Goal: Information Seeking & Learning: Learn about a topic

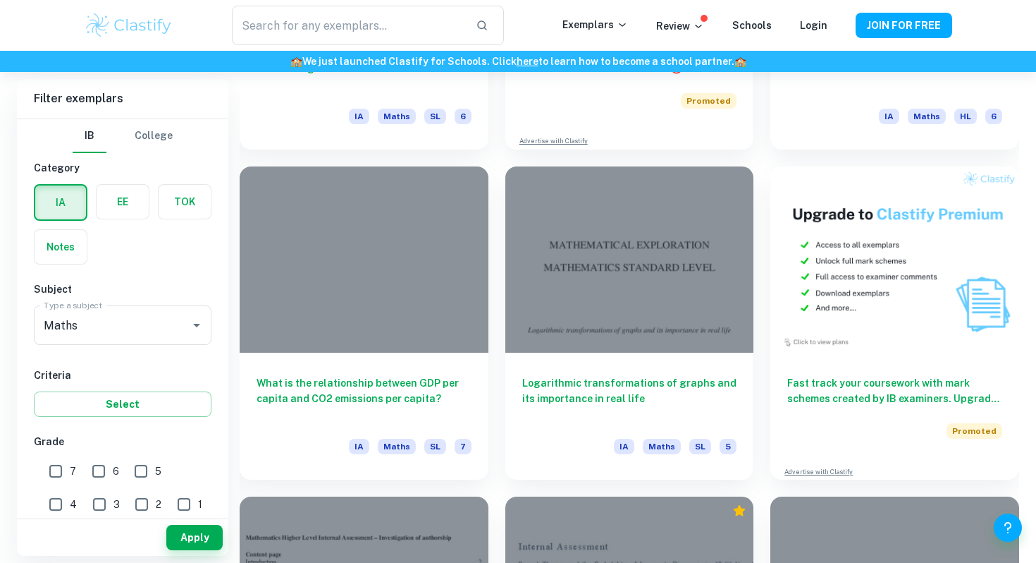
scroll to position [4271, 0]
click at [354, 32] on input "text" at bounding box center [348, 25] width 233 height 39
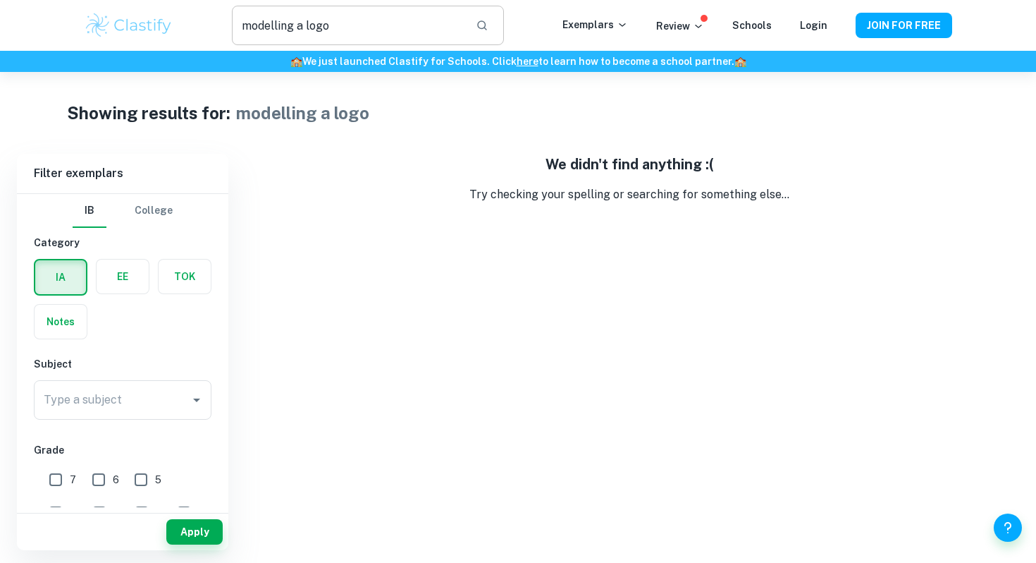
click at [341, 26] on input "modelling a logo" at bounding box center [348, 25] width 233 height 39
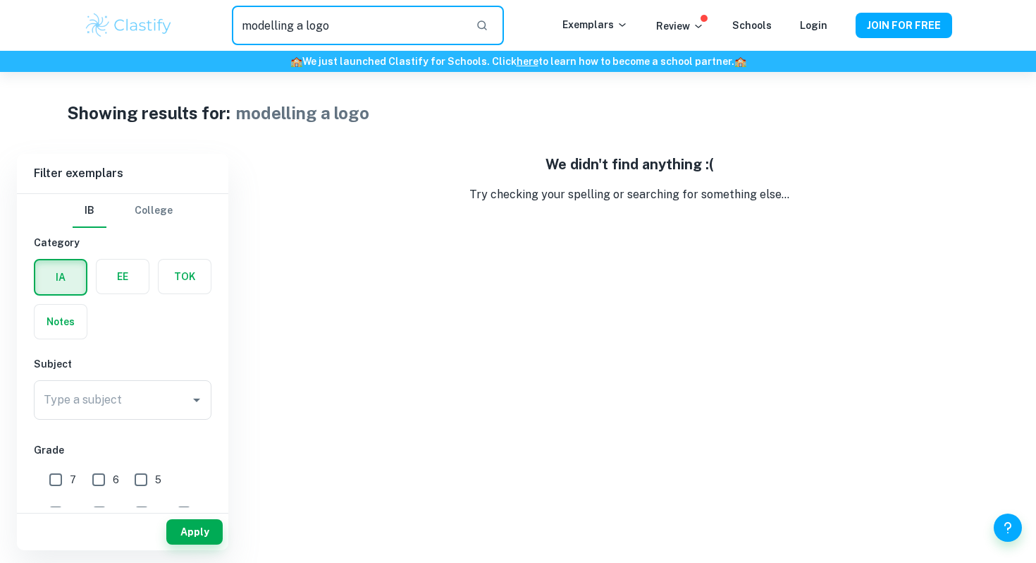
drag, startPoint x: 306, startPoint y: 24, endPoint x: 114, endPoint y: 24, distance: 191.8
click at [114, 24] on div "modelling a logo ​ Exemplars Review Schools Login JOIN FOR FREE" at bounding box center [518, 25] width 902 height 39
type input "logo"
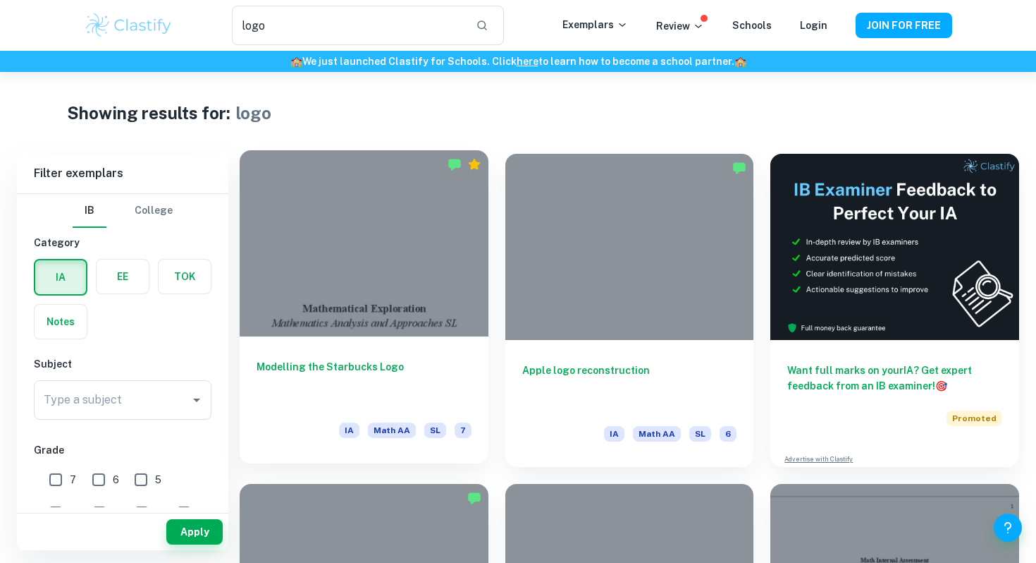
click at [434, 286] on div at bounding box center [364, 243] width 249 height 186
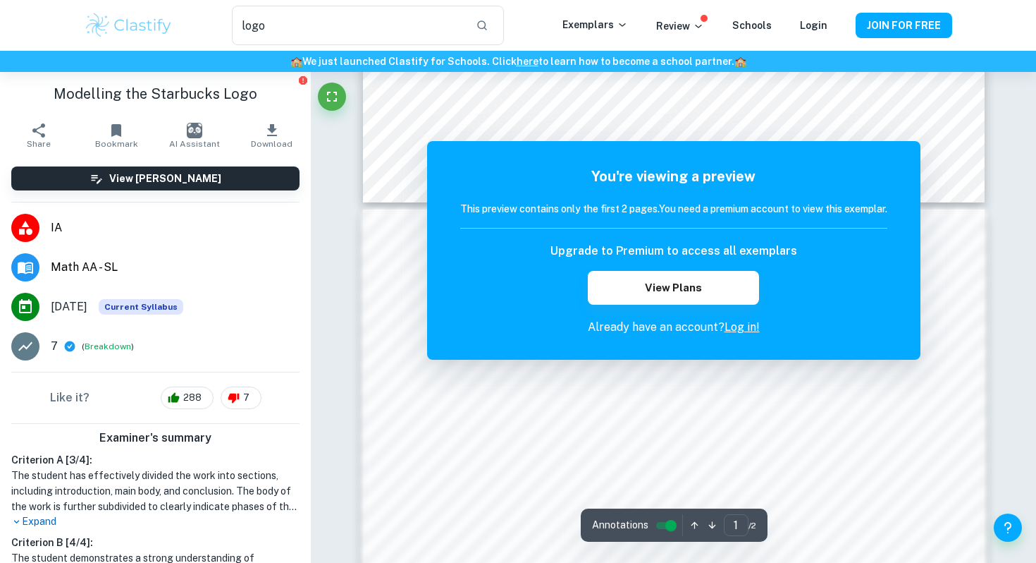
scroll to position [807, 0]
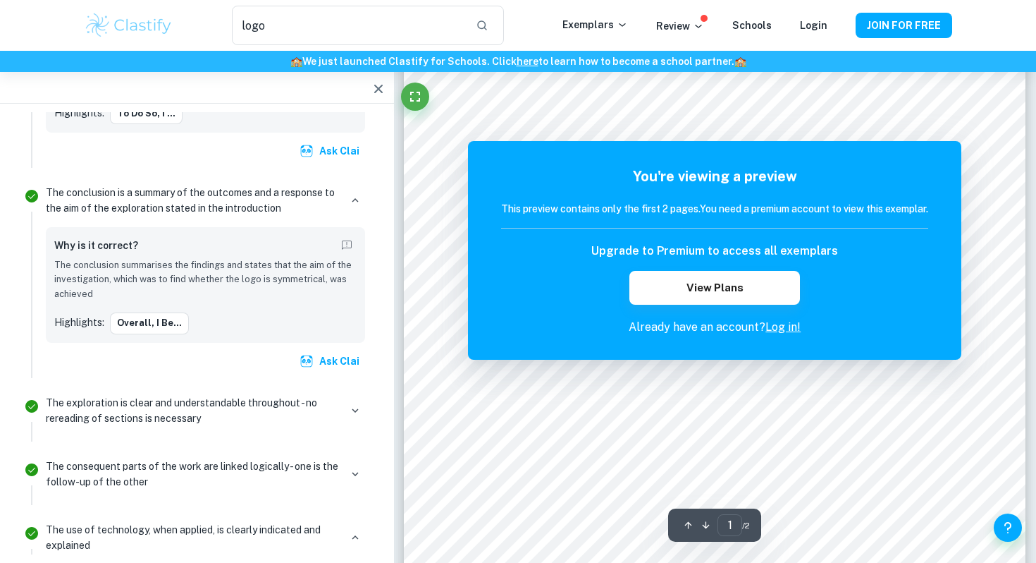
scroll to position [27, 0]
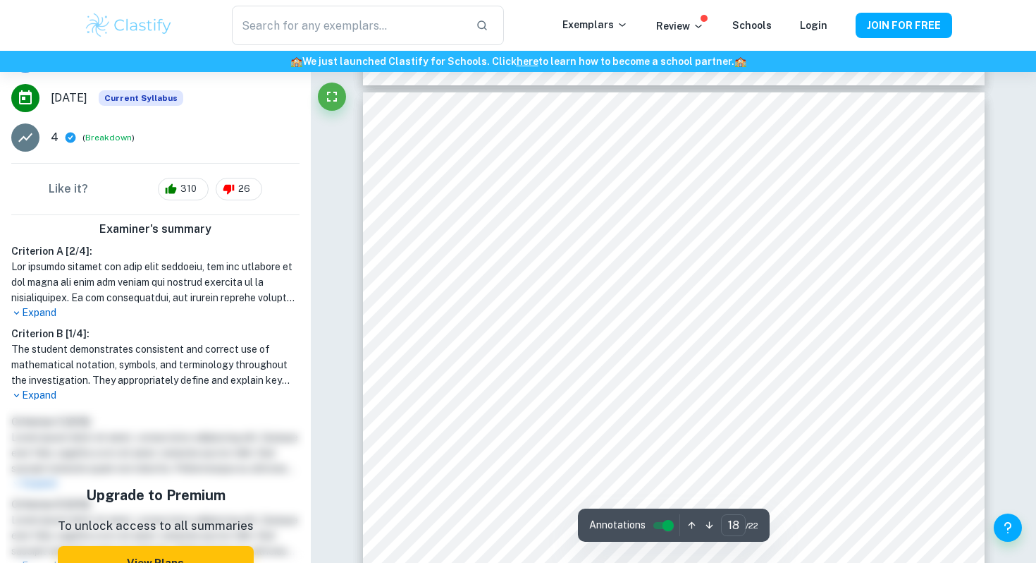
scroll to position [240, 0]
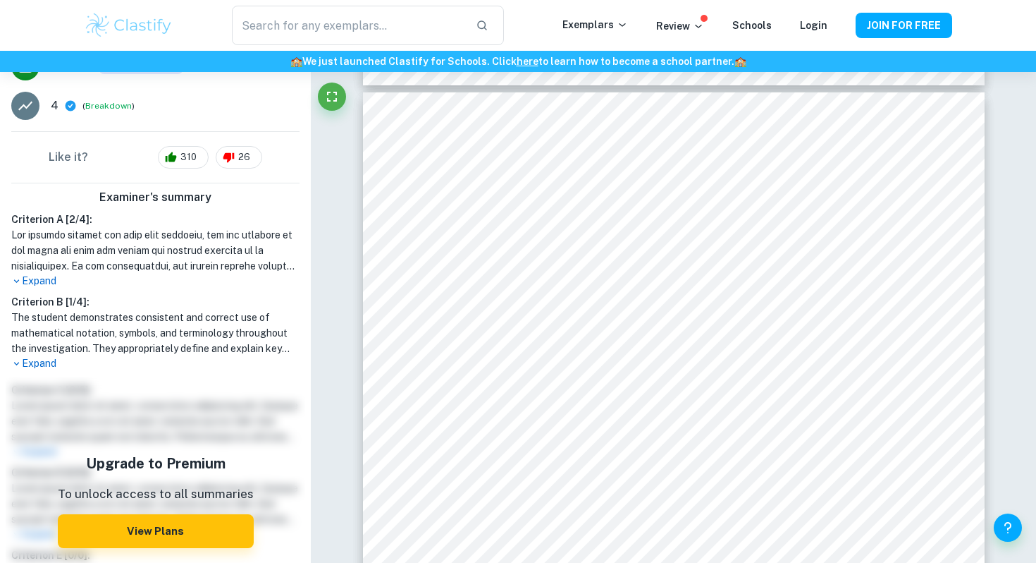
click at [44, 360] on p "Expand" at bounding box center [155, 363] width 288 height 15
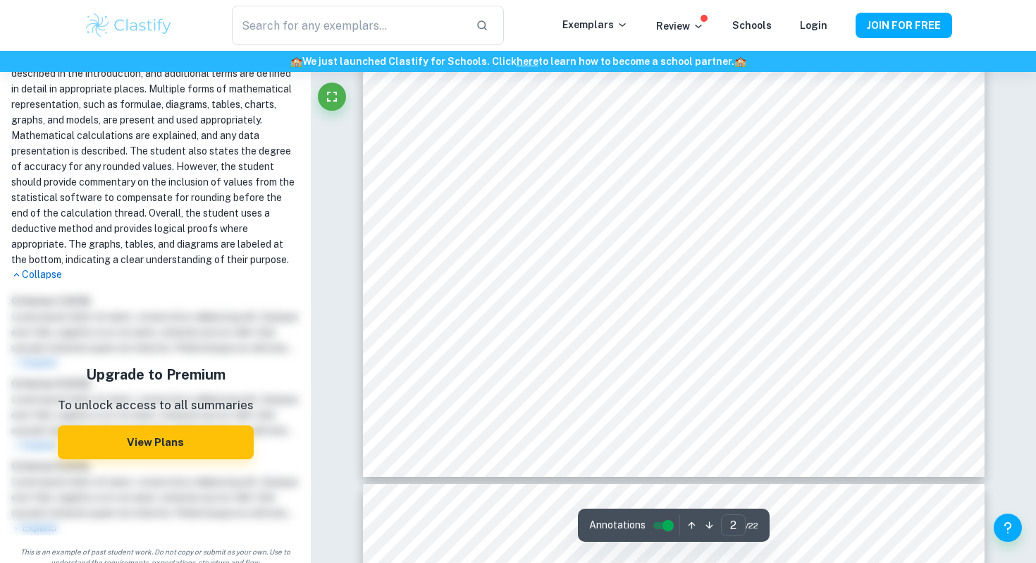
scroll to position [994, 0]
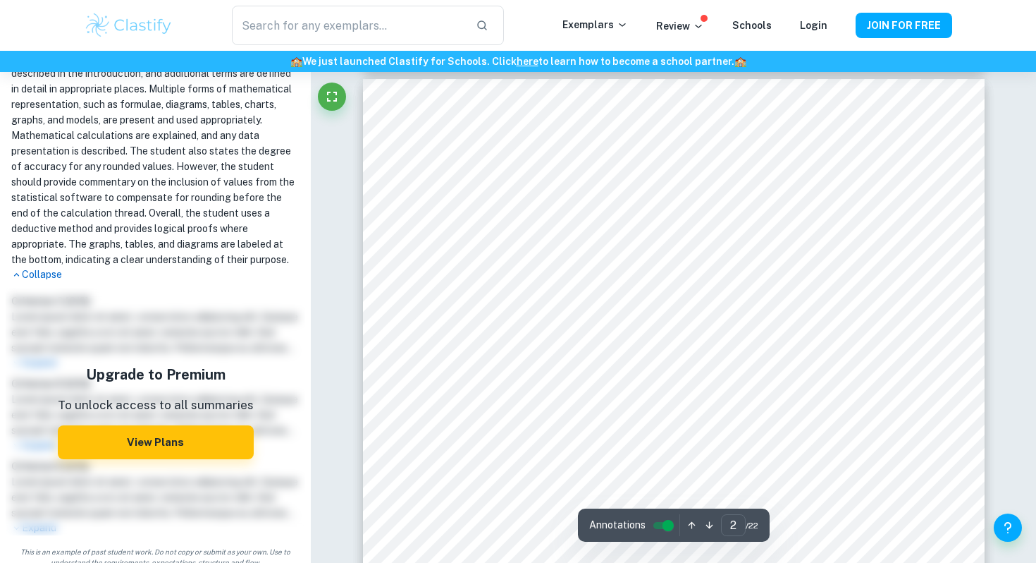
type input "1"
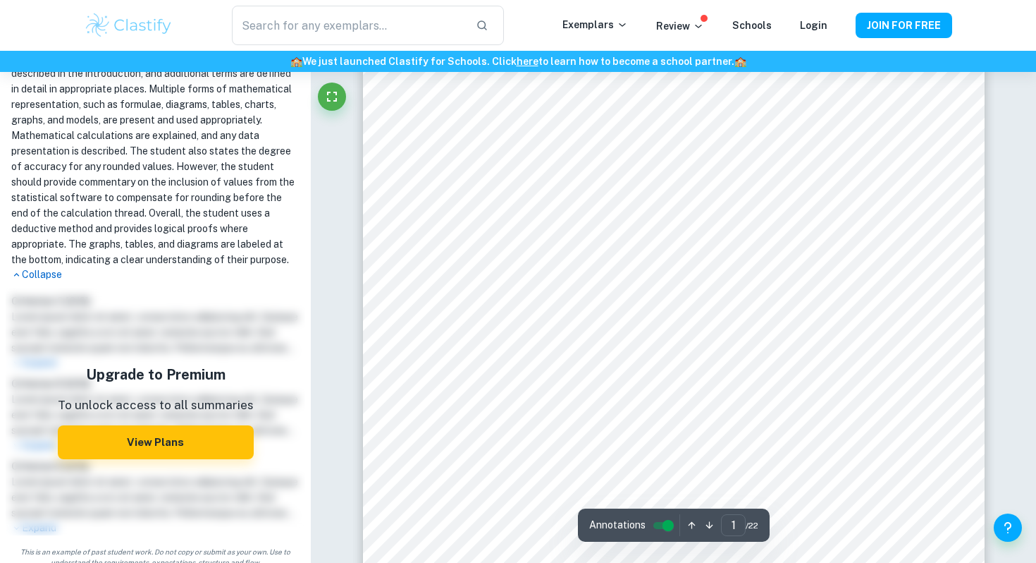
scroll to position [38, 0]
